Goal: Transaction & Acquisition: Subscribe to service/newsletter

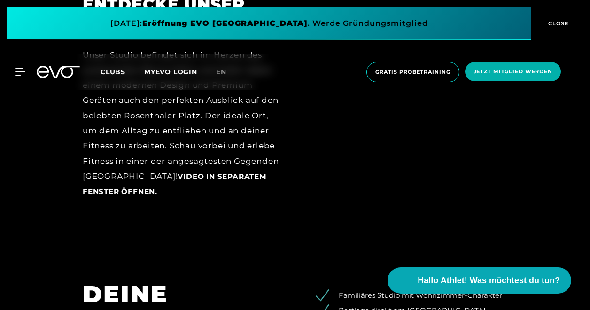
scroll to position [1074, 0]
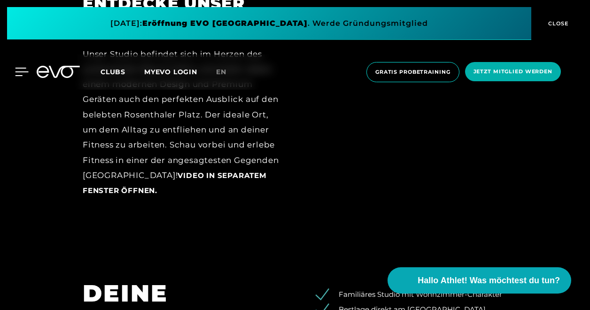
click at [18, 69] on icon at bounding box center [22, 72] width 14 height 8
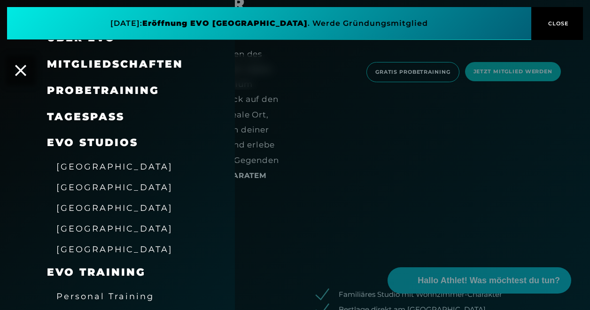
scroll to position [0, 0]
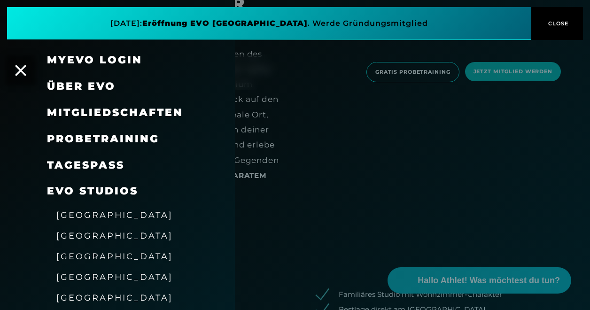
click at [97, 87] on span "Über EVO" at bounding box center [81, 86] width 69 height 13
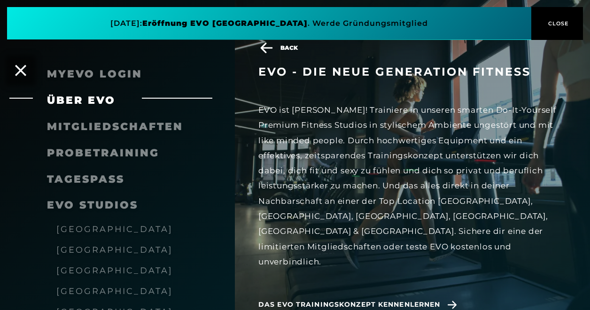
scroll to position [1123, 0]
click at [158, 127] on span "Mitgliedschaften" at bounding box center [115, 126] width 136 height 13
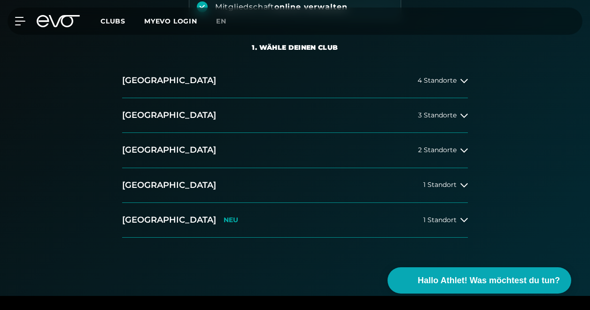
scroll to position [177, 0]
click at [236, 114] on button "[GEOGRAPHIC_DATA] 3 Standorte" at bounding box center [295, 116] width 346 height 35
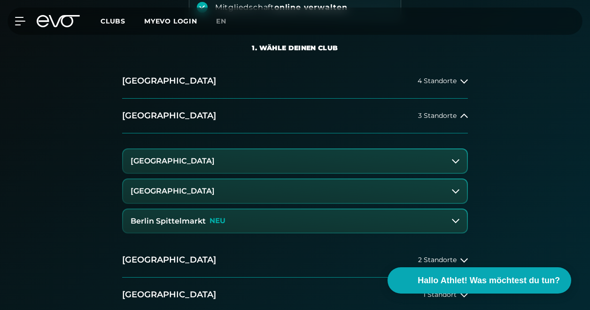
click at [327, 193] on button "[GEOGRAPHIC_DATA]" at bounding box center [295, 190] width 344 height 23
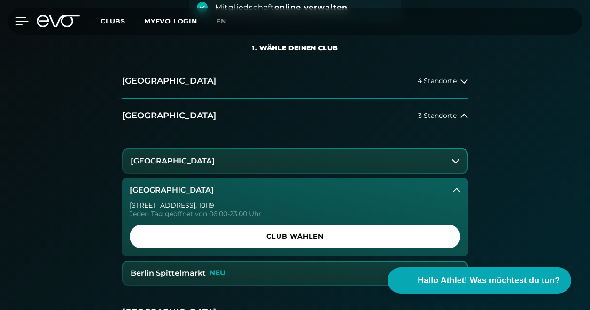
click at [23, 19] on icon at bounding box center [22, 21] width 14 height 8
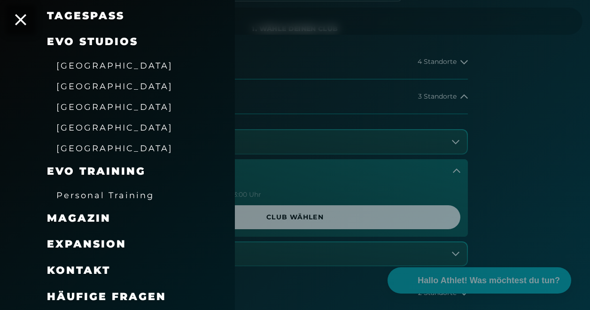
scroll to position [33, 0]
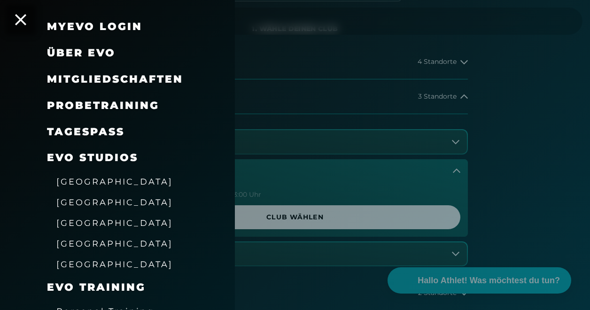
click at [275, 69] on div at bounding box center [295, 155] width 590 height 310
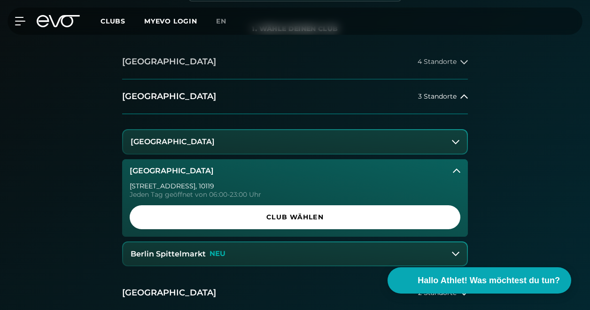
scroll to position [0, 0]
